Goal: Information Seeking & Learning: Learn about a topic

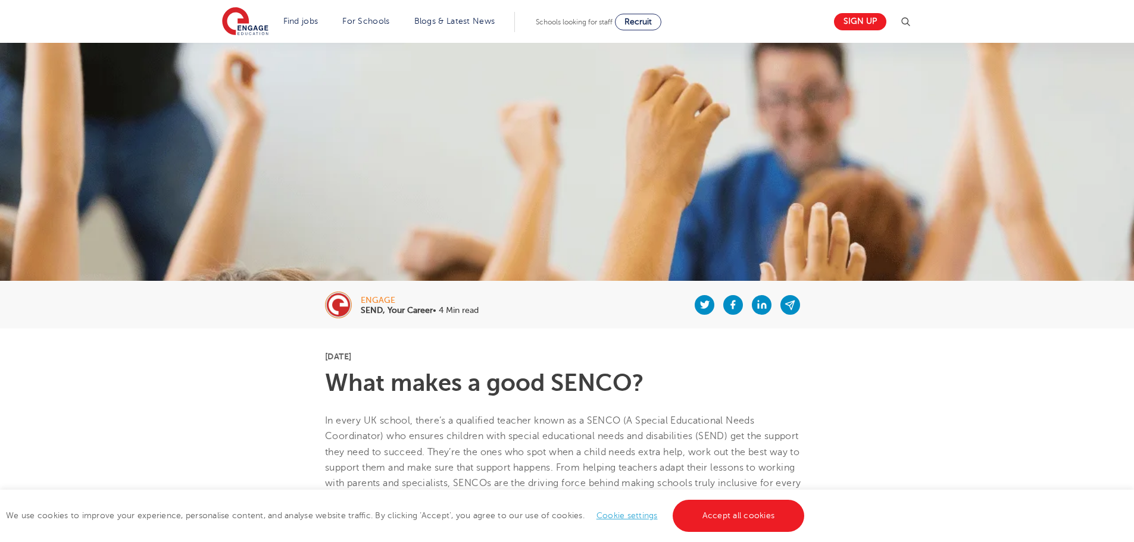
scroll to position [417, 0]
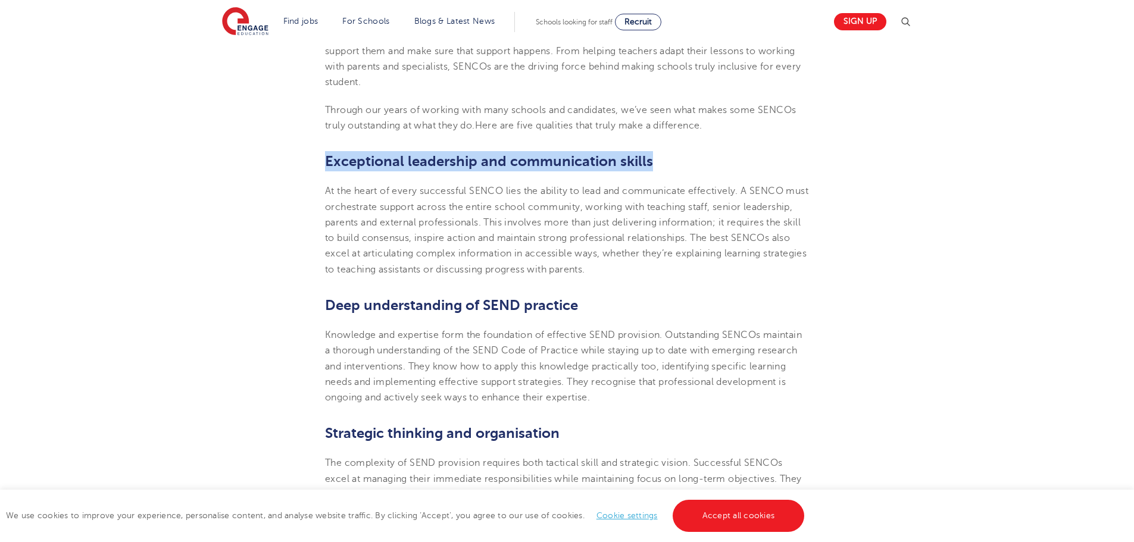
drag, startPoint x: 326, startPoint y: 158, endPoint x: 668, endPoint y: 168, distance: 342.5
click at [668, 168] on h2 "Exceptional leadership and communication skills" at bounding box center [567, 161] width 484 height 20
copy span "Exceptional leadership and communication skills"
click at [658, 149] on section "[DATE] What makes a good SENCO? In every UK school, there’s a qualified teacher…" at bounding box center [567, 523] width 722 height 1222
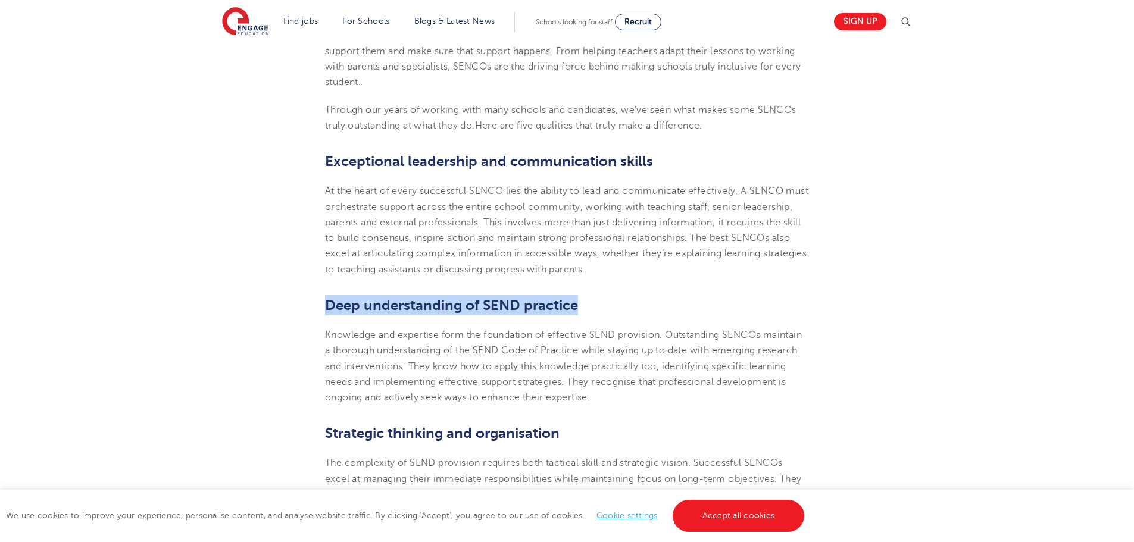
drag, startPoint x: 583, startPoint y: 307, endPoint x: 296, endPoint y: 304, distance: 287.0
click at [296, 304] on section "[DATE] What makes a good SENCO? In every UK school, there’s a qualified teacher…" at bounding box center [567, 523] width 722 height 1222
copy span "Deep understanding of SEND practice"
click at [393, 389] on p "Knowledge and expertise form the foundation of effective SEND provision. Outsta…" at bounding box center [567, 366] width 484 height 78
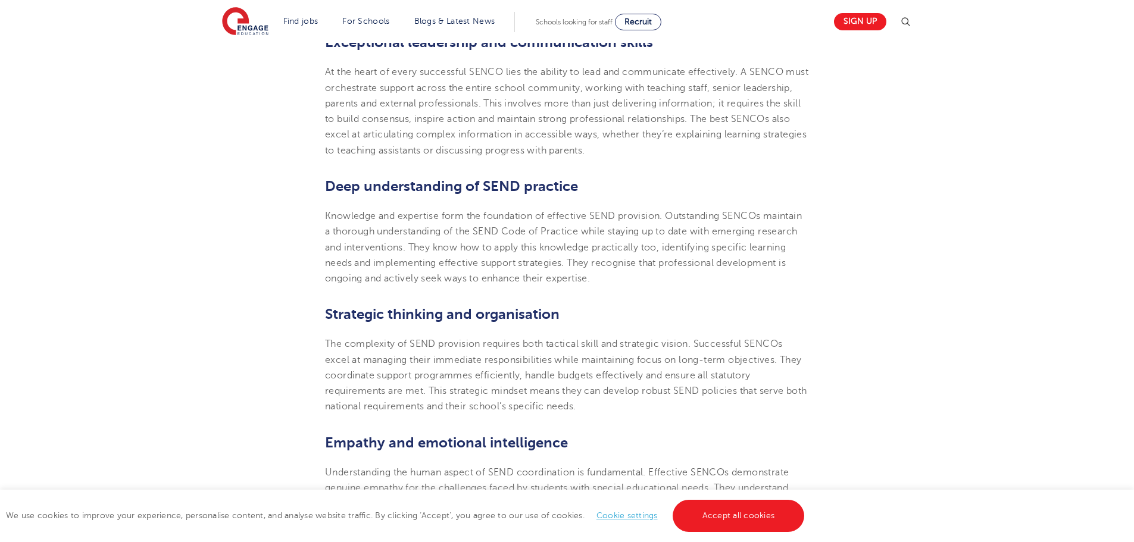
click at [421, 315] on span "Strategic thinking and organisation" at bounding box center [442, 314] width 235 height 17
copy span "Strategic thinking and organisation"
click at [457, 246] on span "Knowledge and expertise form the foundation of effective SEND provision. Outsta…" at bounding box center [563, 247] width 477 height 73
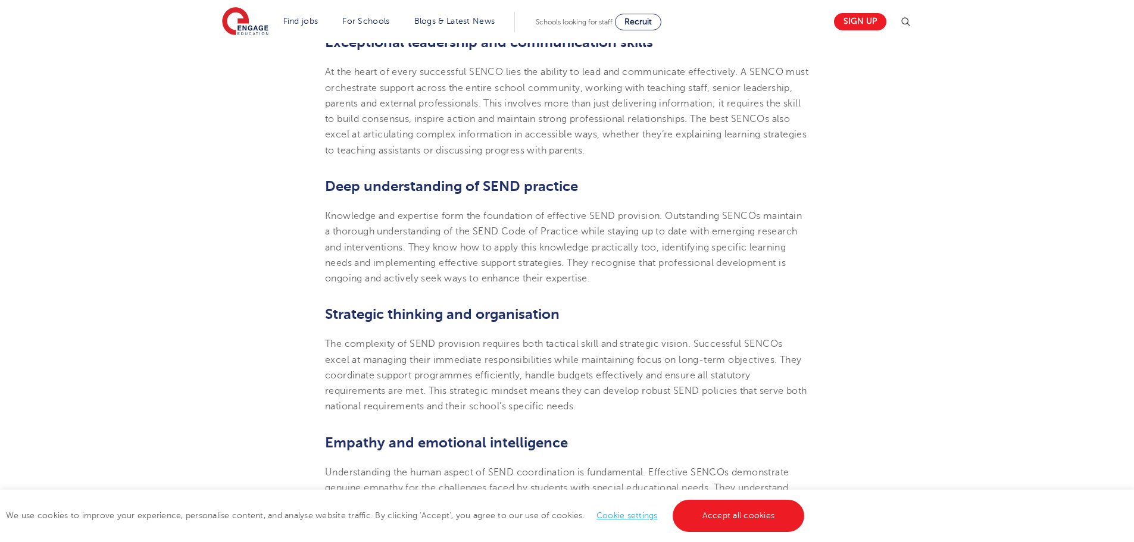
scroll to position [655, 0]
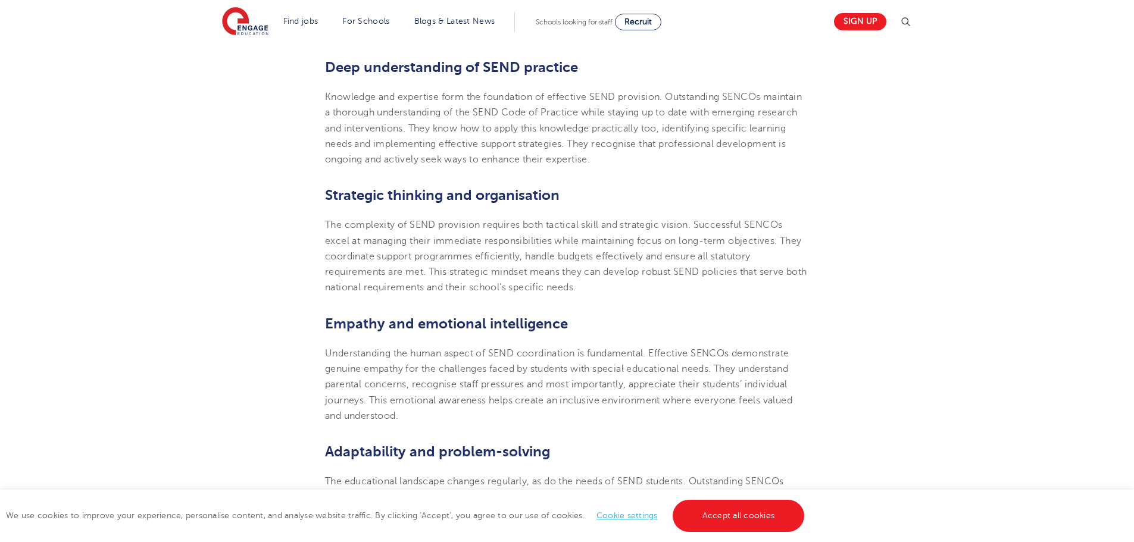
click at [413, 322] on span "Empathy and emotional intelligence" at bounding box center [446, 324] width 243 height 17
copy span "Empathy and emotional intelligence"
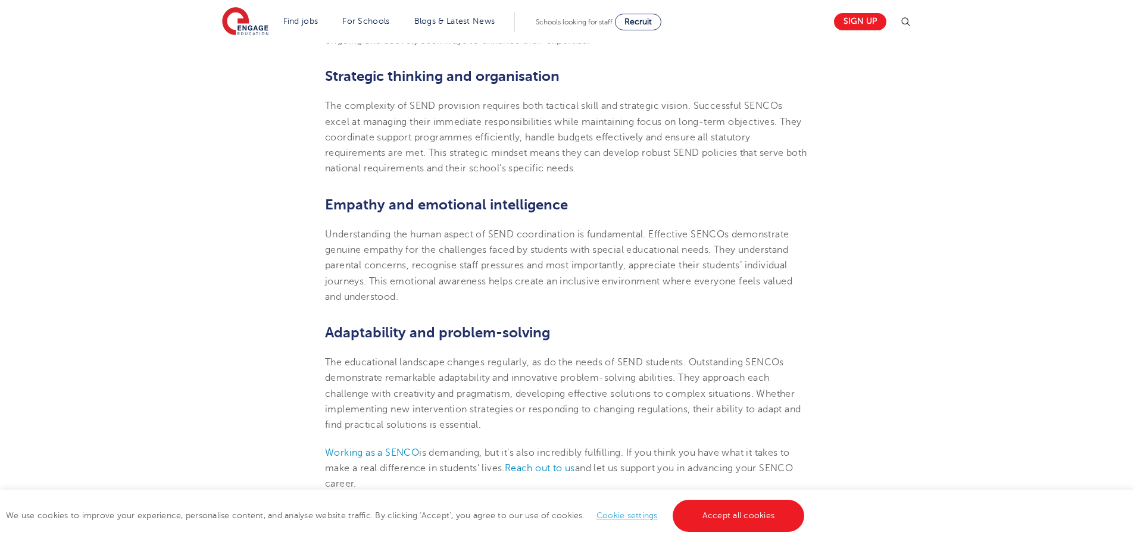
click at [458, 328] on span "Adaptability and problem-solving" at bounding box center [437, 332] width 225 height 17
copy span "Adaptability and problem-solving"
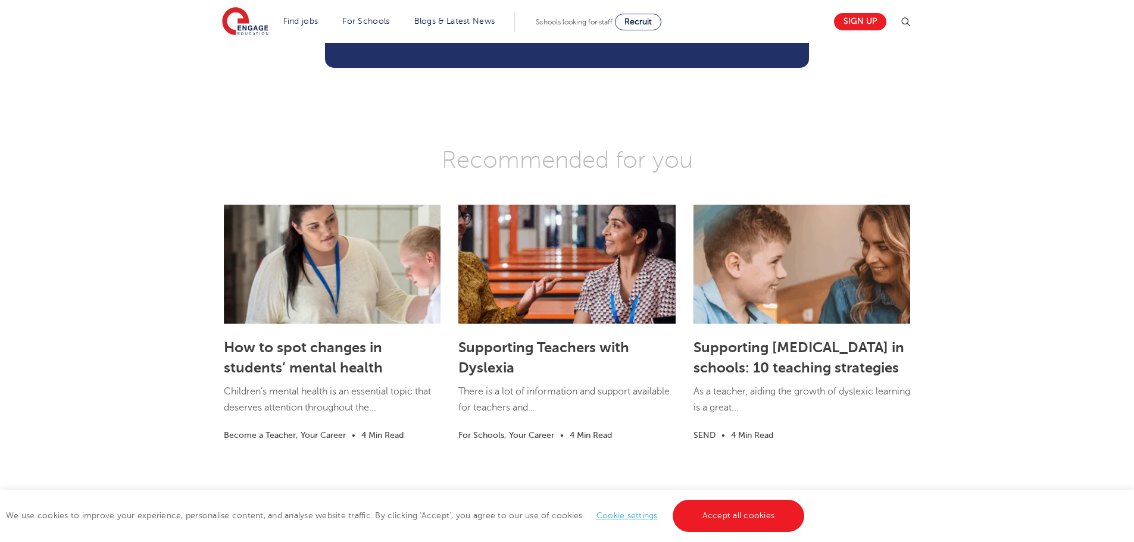
scroll to position [1369, 0]
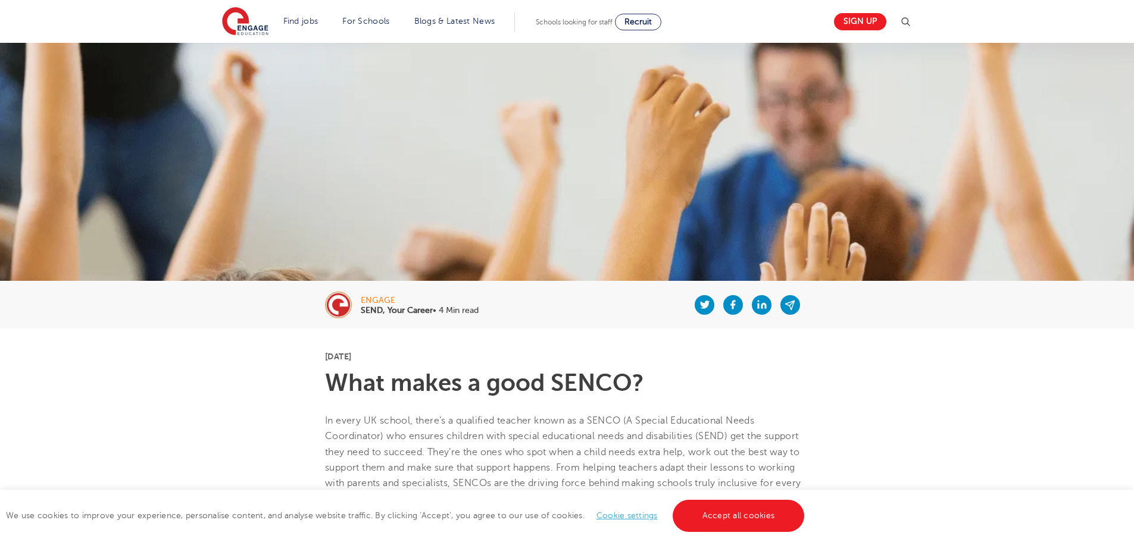
scroll to position [417, 0]
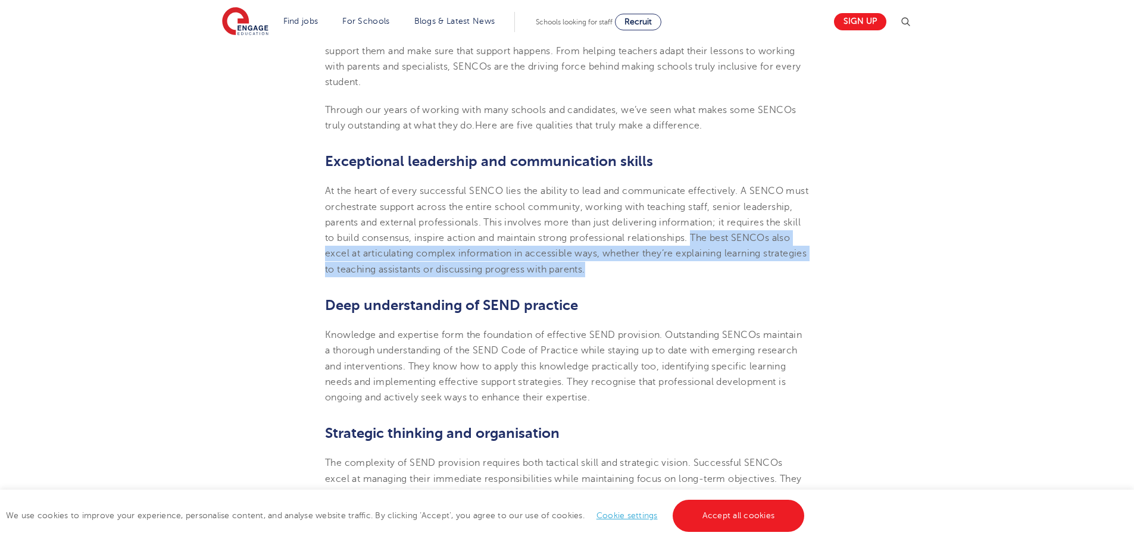
drag, startPoint x: 678, startPoint y: 257, endPoint x: 775, endPoint y: 233, distance: 99.8
click at [775, 233] on p "At the heart of every successful SENCO lies the ability to lead and communicate…" at bounding box center [567, 230] width 484 height 94
copy span "The best SENCOs also excel at articulating complex information in accessible wa…"
click at [772, 271] on p "At the heart of every successful SENCO lies the ability to lead and communicate…" at bounding box center [567, 230] width 484 height 94
click at [753, 273] on p "At the heart of every successful SENCO lies the ability to lead and communicate…" at bounding box center [567, 230] width 484 height 94
